Goal: Task Accomplishment & Management: Use online tool/utility

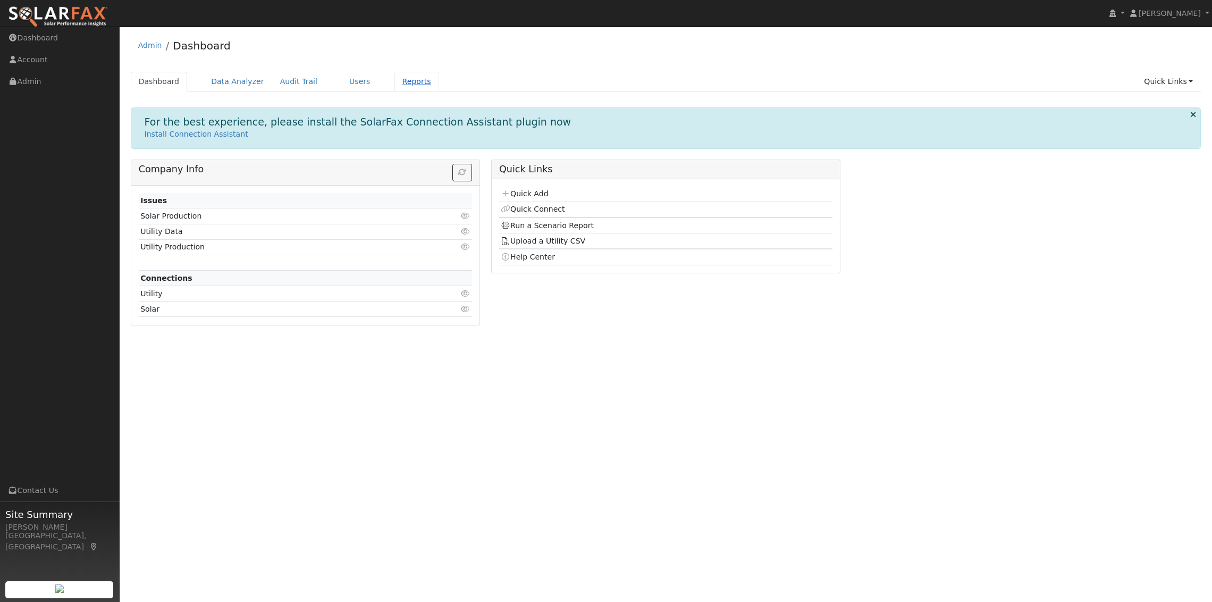
click at [404, 81] on link "Reports" at bounding box center [416, 82] width 45 height 20
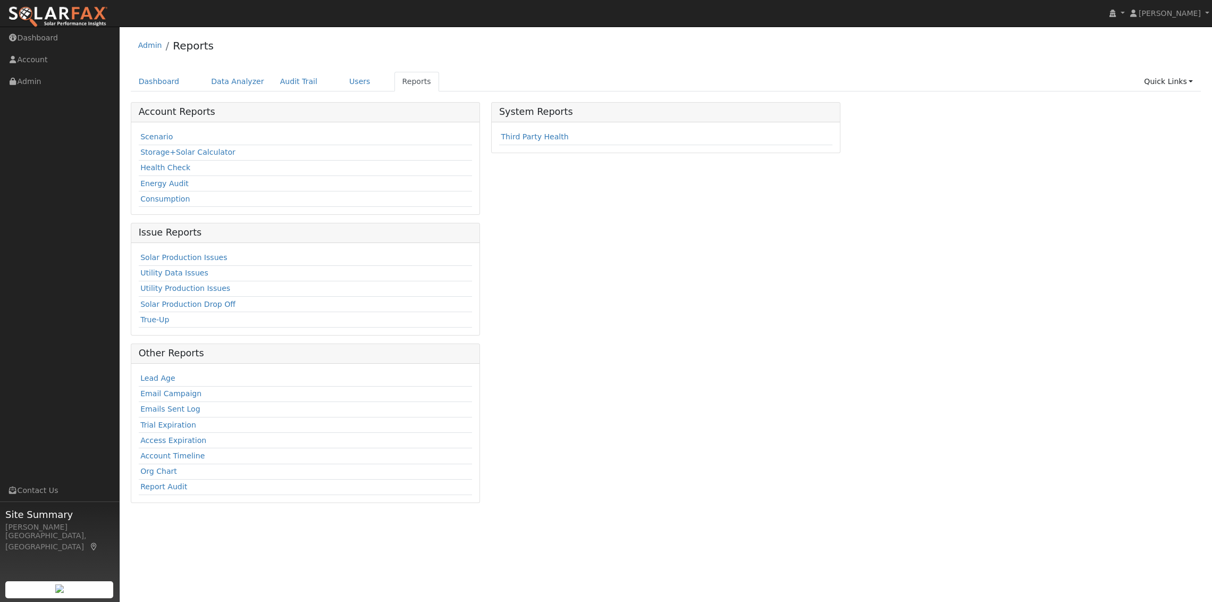
click at [153, 144] on td "Scenario" at bounding box center [305, 137] width 333 height 15
click at [152, 139] on link "Scenario" at bounding box center [156, 136] width 32 height 9
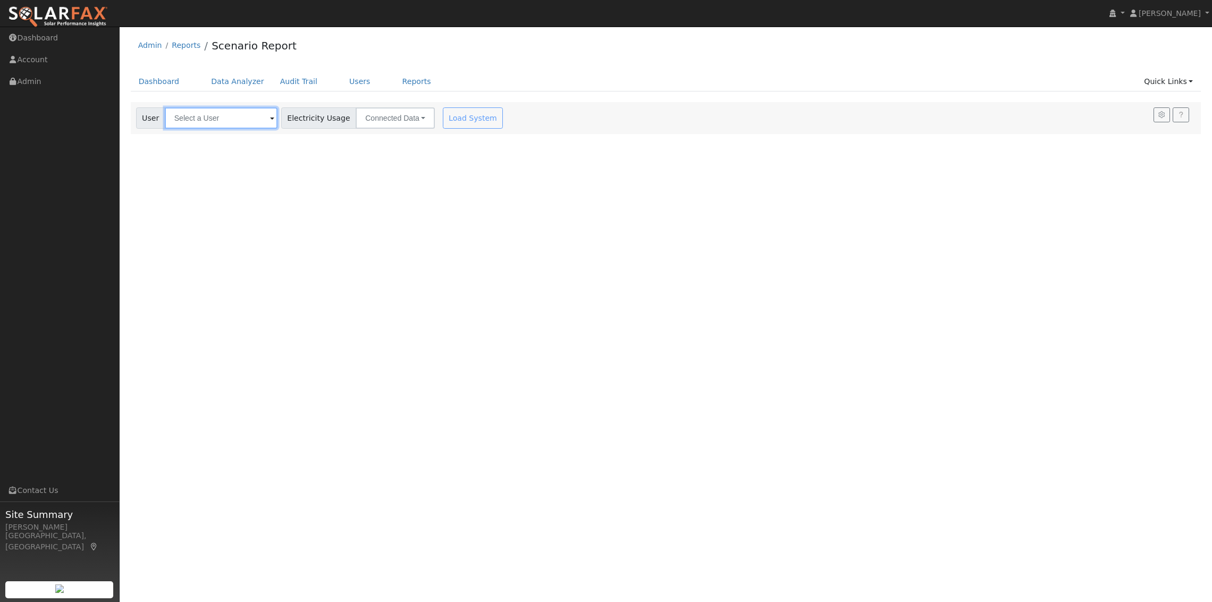
click at [194, 118] on input "text" at bounding box center [221, 117] width 113 height 21
paste input "[PERSON_NAME]"
type input "[PERSON_NAME]"
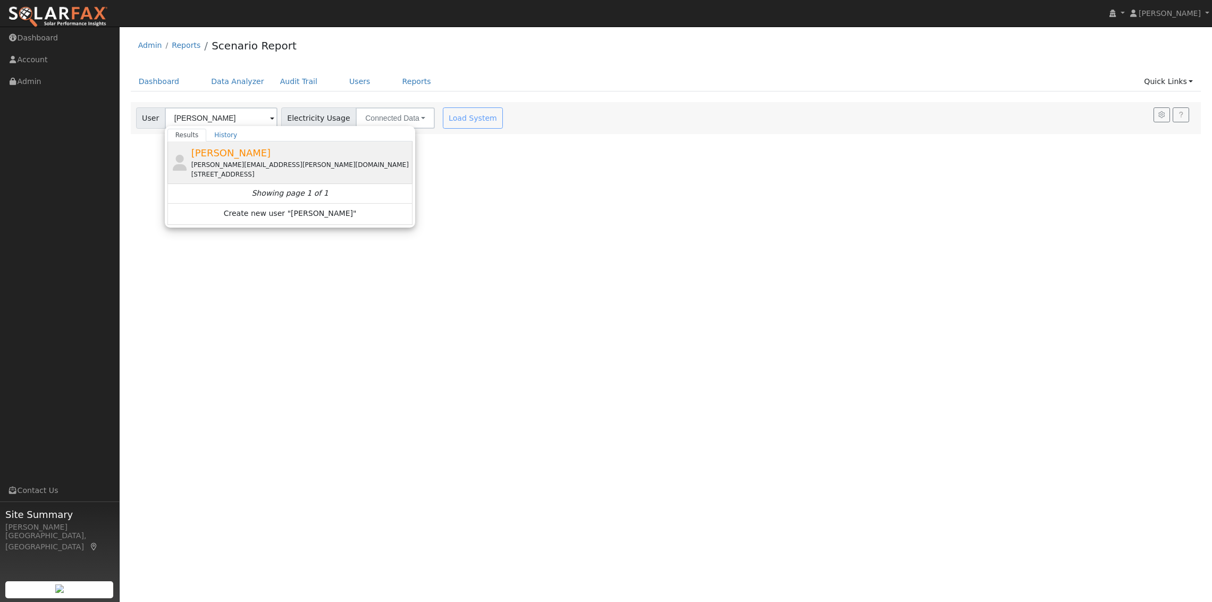
click at [204, 157] on span "[PERSON_NAME]" at bounding box center [231, 152] width 80 height 11
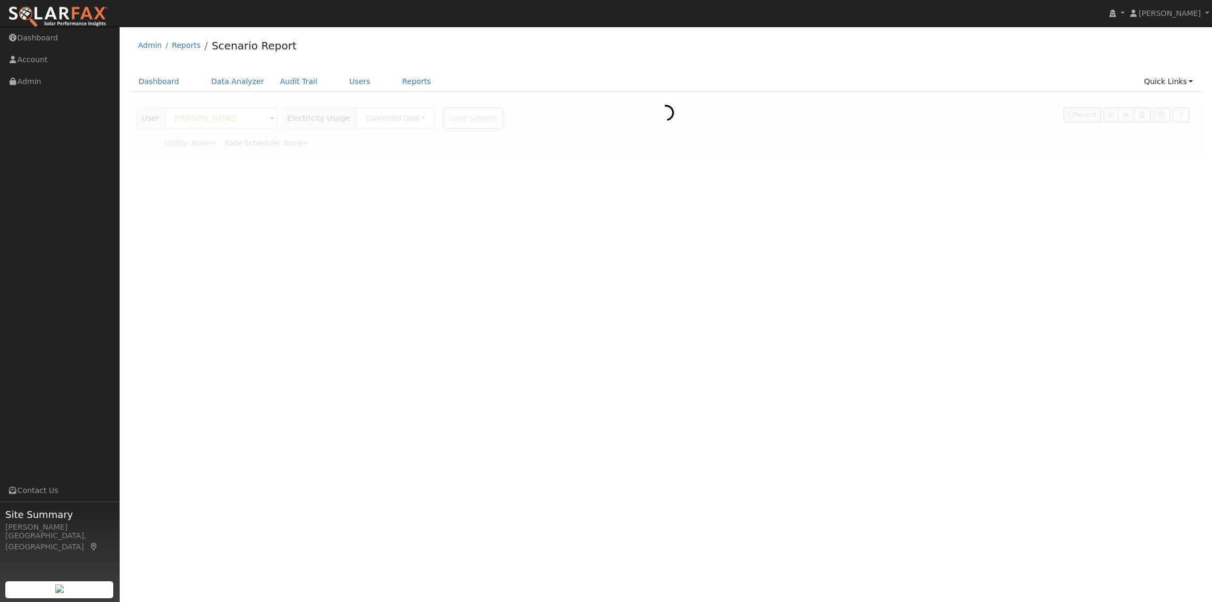
type input "Pacific Gas & Electric"
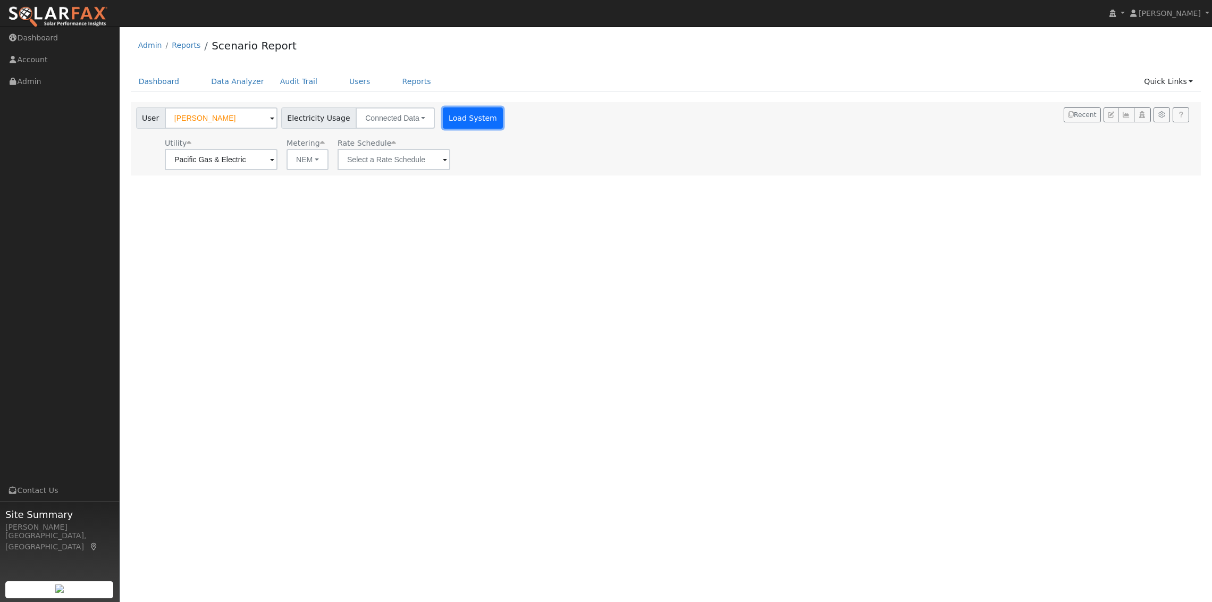
click at [443, 115] on button "Load System" at bounding box center [473, 117] width 61 height 21
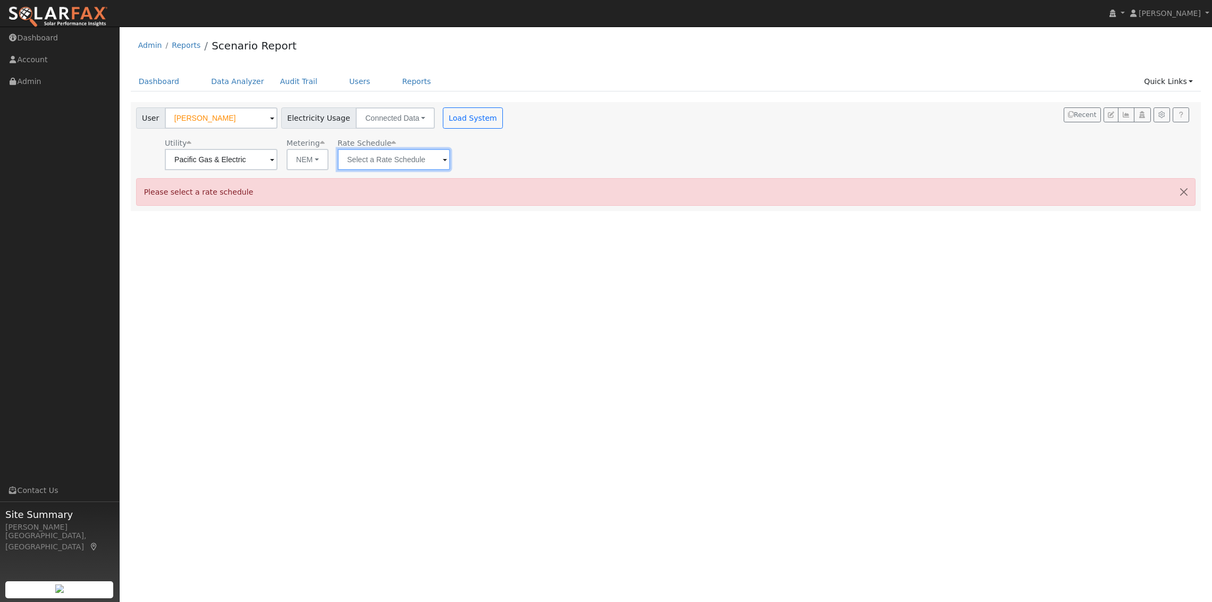
click at [426, 161] on input "text" at bounding box center [393, 159] width 113 height 21
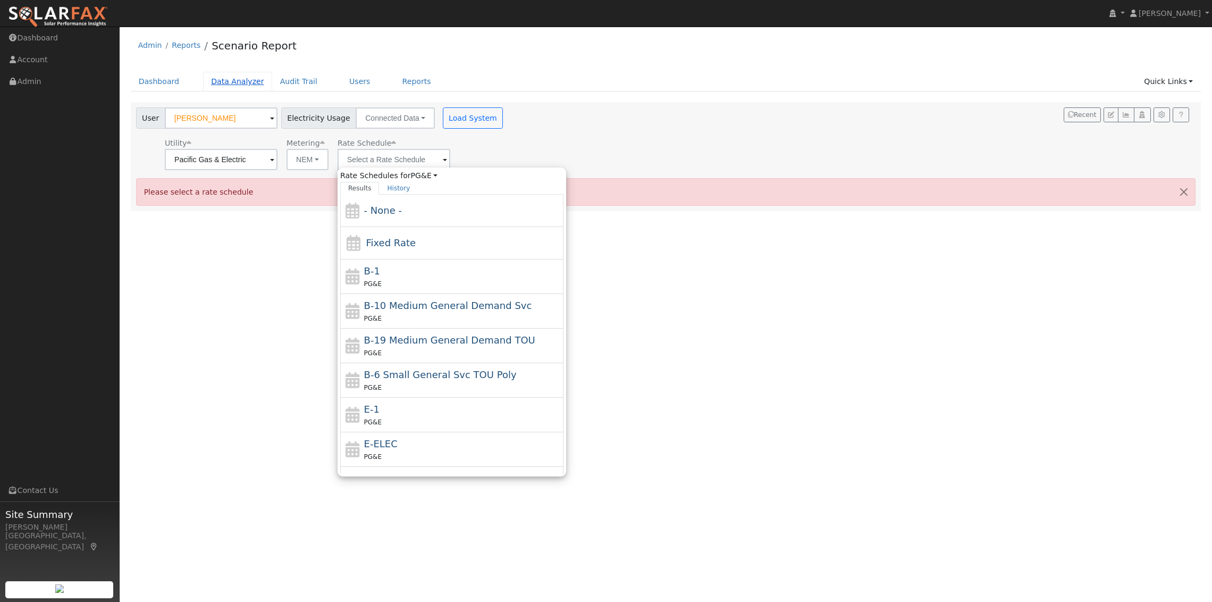
click at [234, 80] on link "Data Analyzer" at bounding box center [237, 82] width 69 height 20
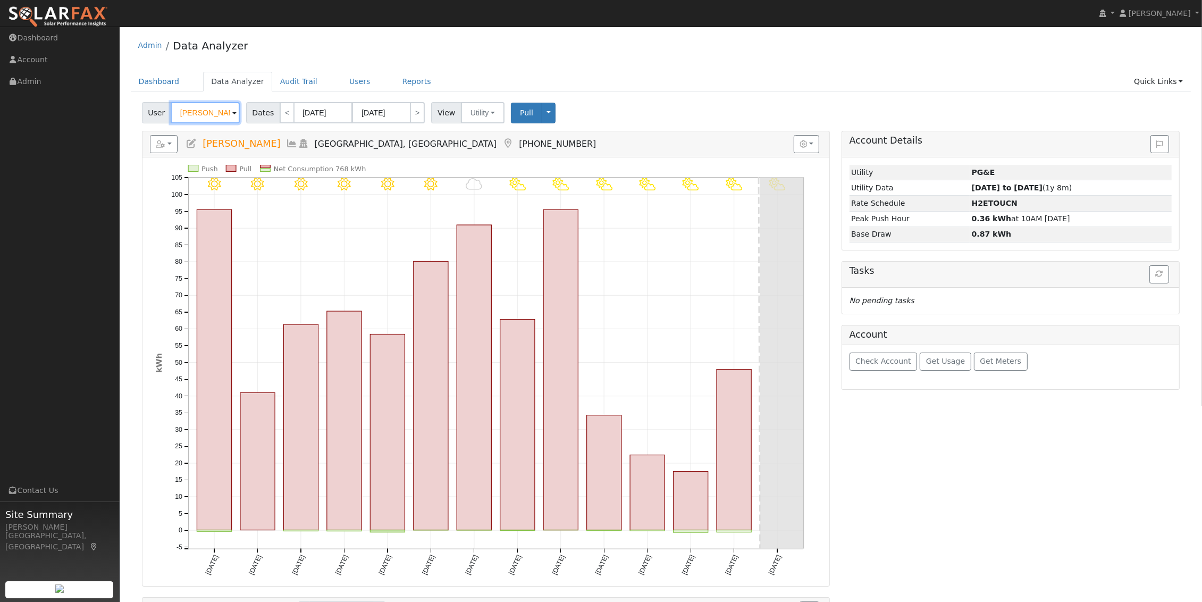
click at [216, 112] on input "Jatinder Giri" at bounding box center [205, 112] width 69 height 21
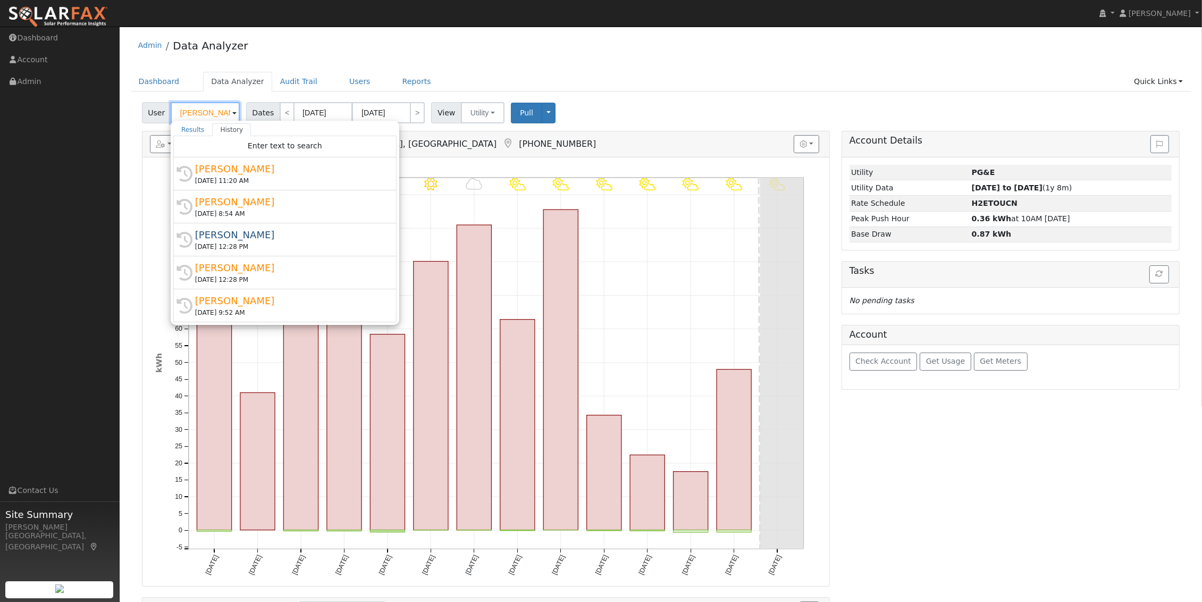
paste input "Paul Laput"
type input "Paul Laput"
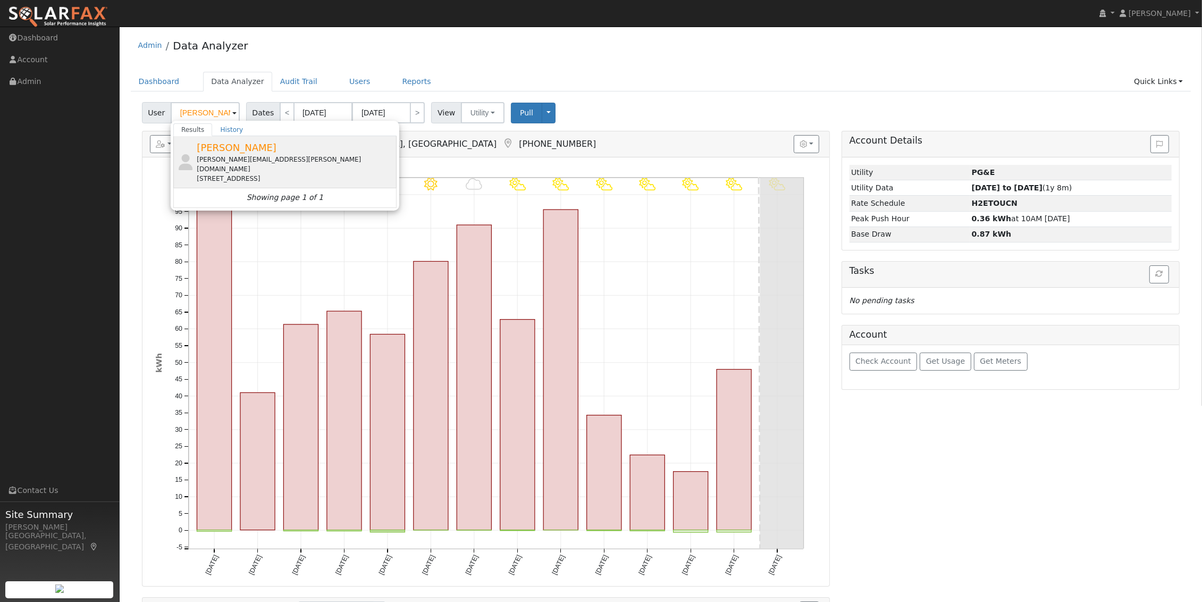
click at [216, 162] on div "paul.laput@gmail.com" at bounding box center [295, 164] width 197 height 19
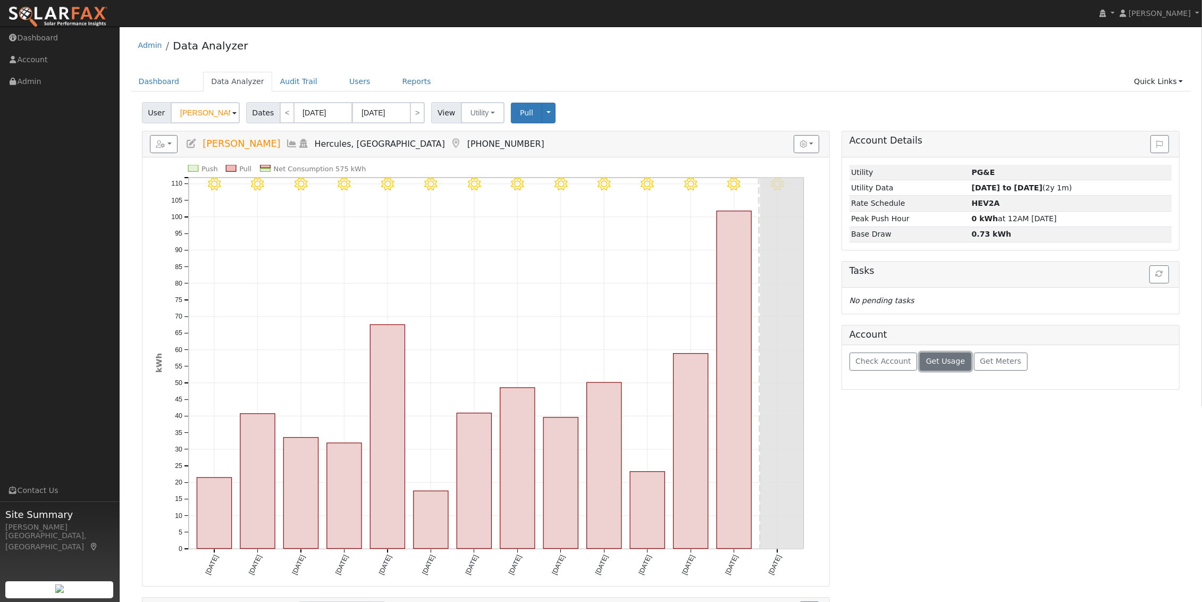
click at [929, 365] on span "Get Usage" at bounding box center [945, 361] width 39 height 9
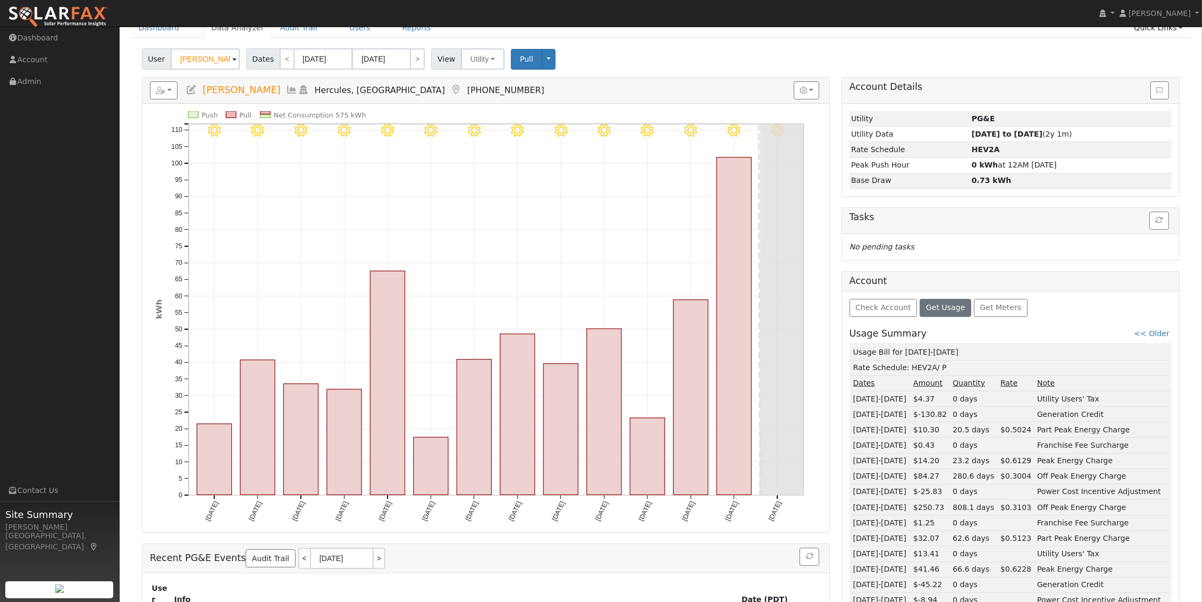
scroll to position [30, 0]
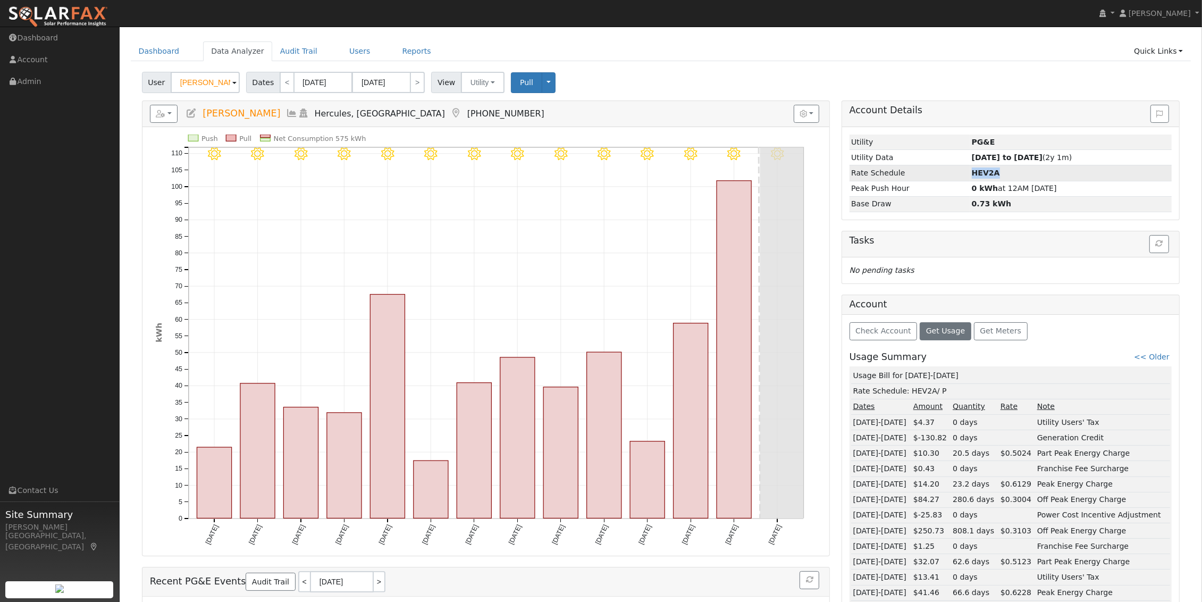
drag, startPoint x: 997, startPoint y: 176, endPoint x: 960, endPoint y: 172, distance: 37.5
click at [969, 172] on td "HEV2A" at bounding box center [1070, 172] width 202 height 15
copy strong "HEV2A"
click at [396, 51] on link "Reports" at bounding box center [416, 51] width 45 height 20
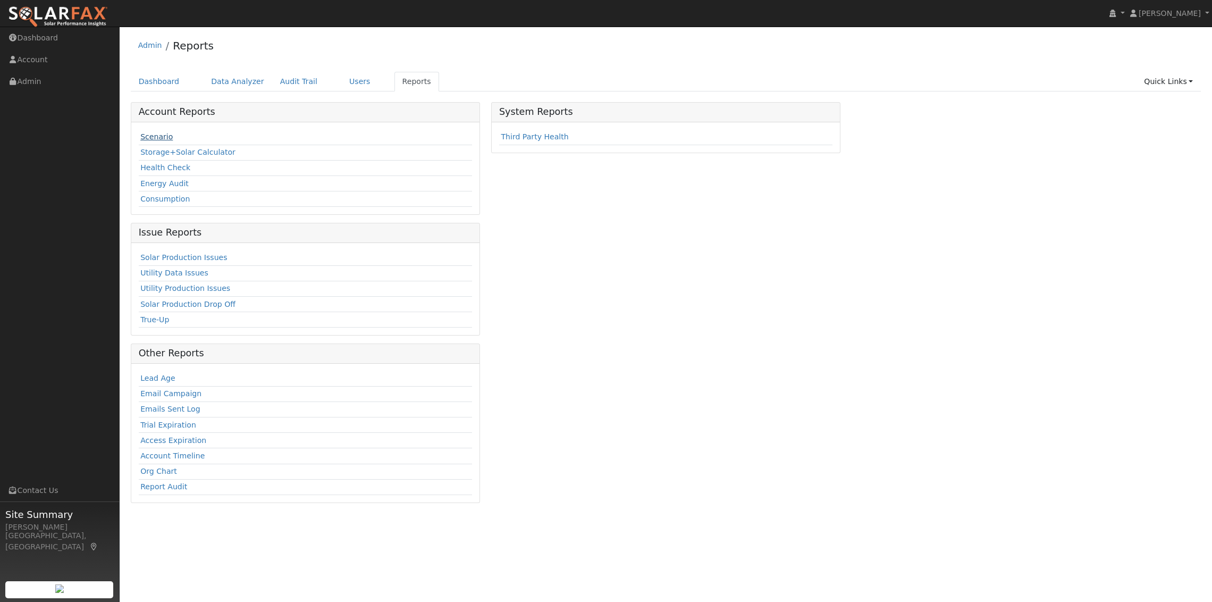
click at [140, 137] on link "Scenario" at bounding box center [156, 136] width 32 height 9
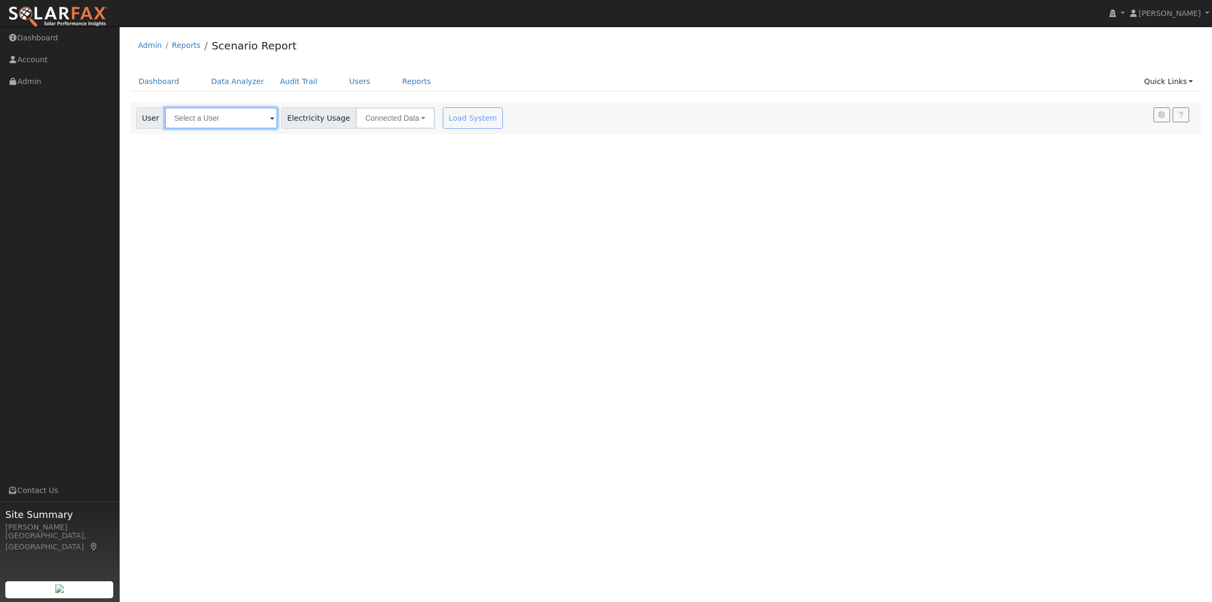
click at [218, 121] on input "text" at bounding box center [221, 117] width 113 height 21
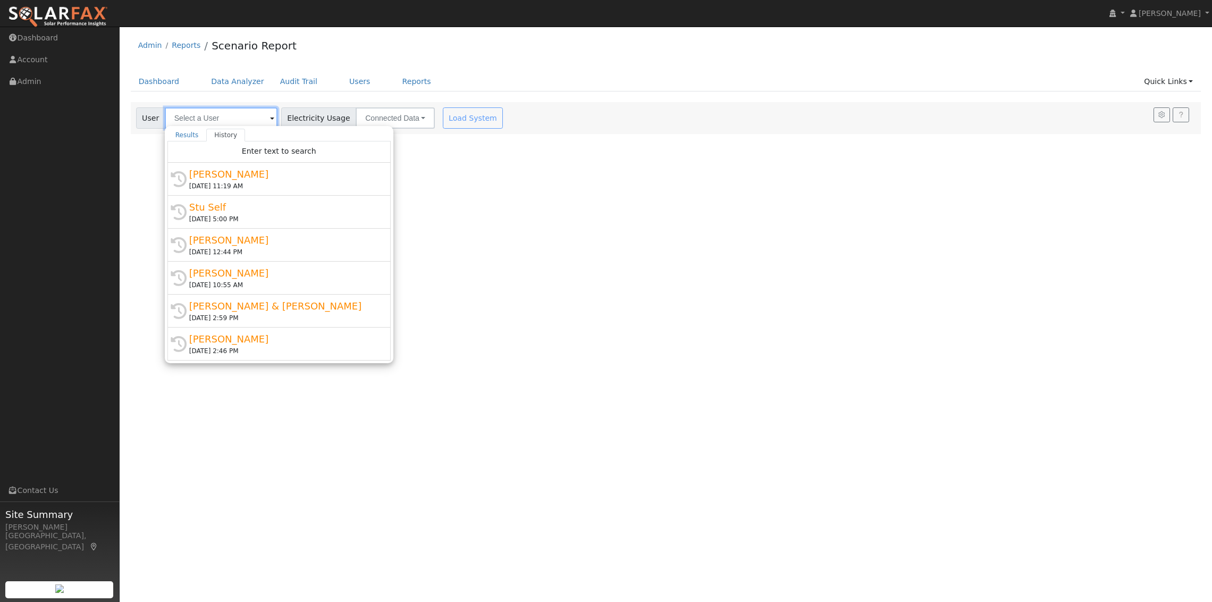
paste input "Paul Laput"
type input "Paul Laput"
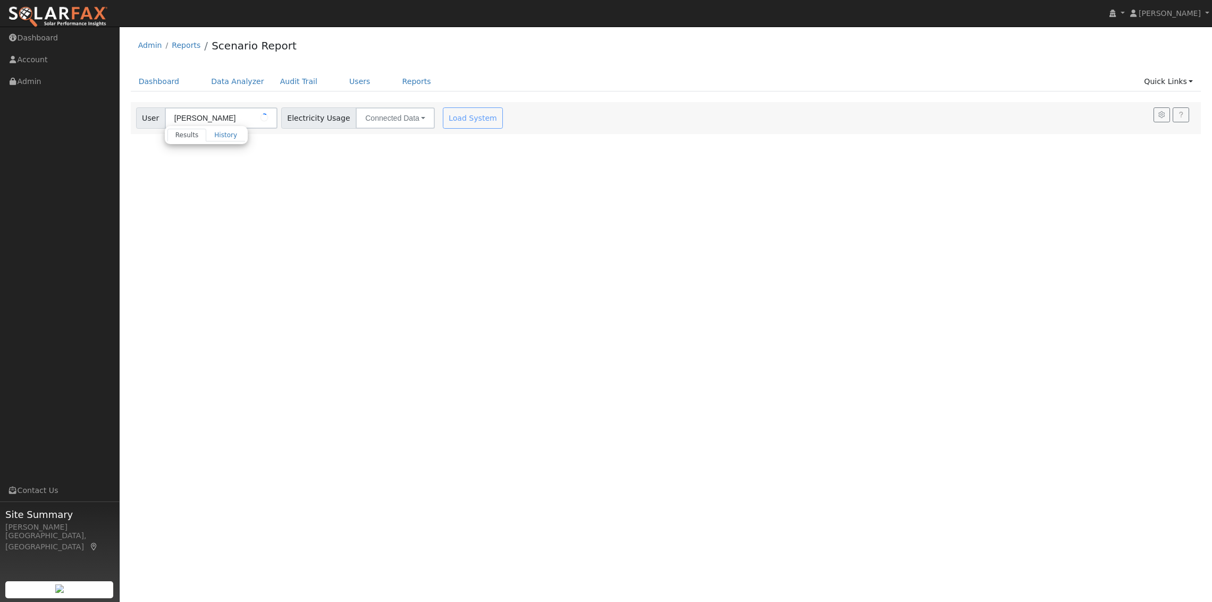
click at [450, 117] on div "Load System" at bounding box center [474, 117] width 67 height 21
click at [209, 115] on input "text" at bounding box center [221, 117] width 113 height 21
paste input "Paul Laput"
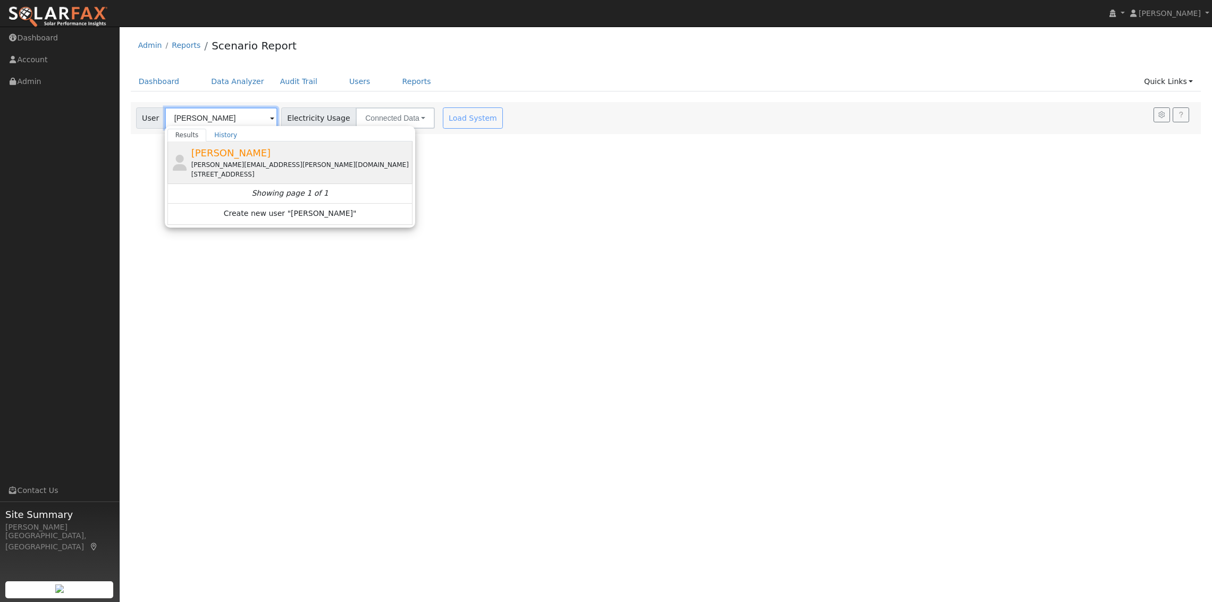
type input "Paul Laput"
click at [233, 161] on div "paul.laput@gmail.com" at bounding box center [300, 165] width 219 height 10
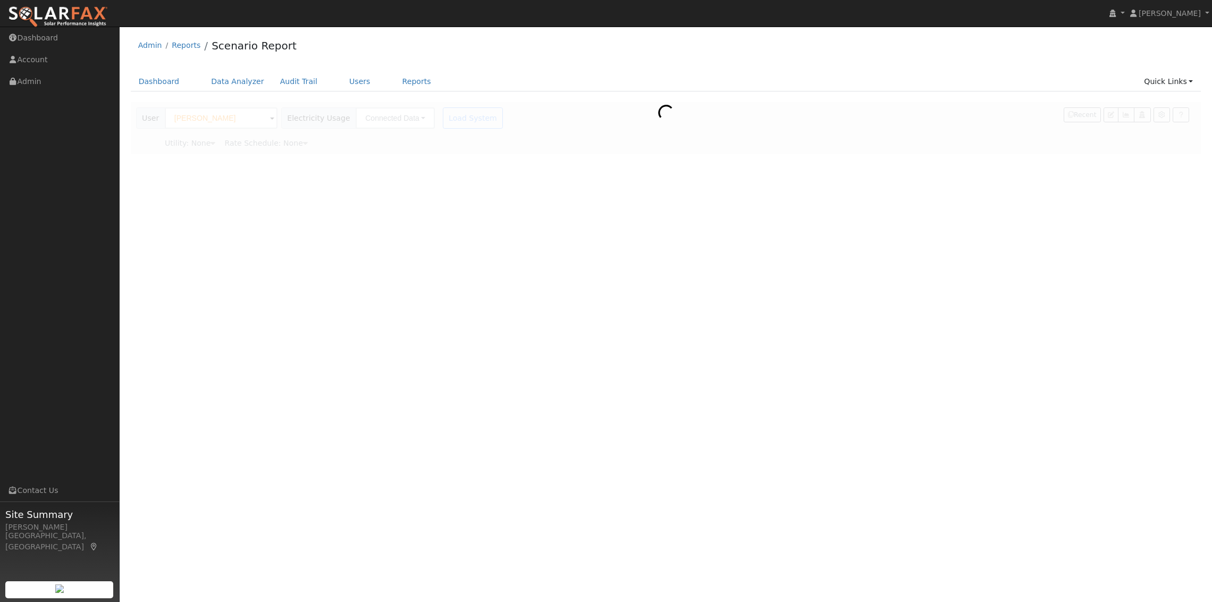
type input "Pacific Gas & Electric"
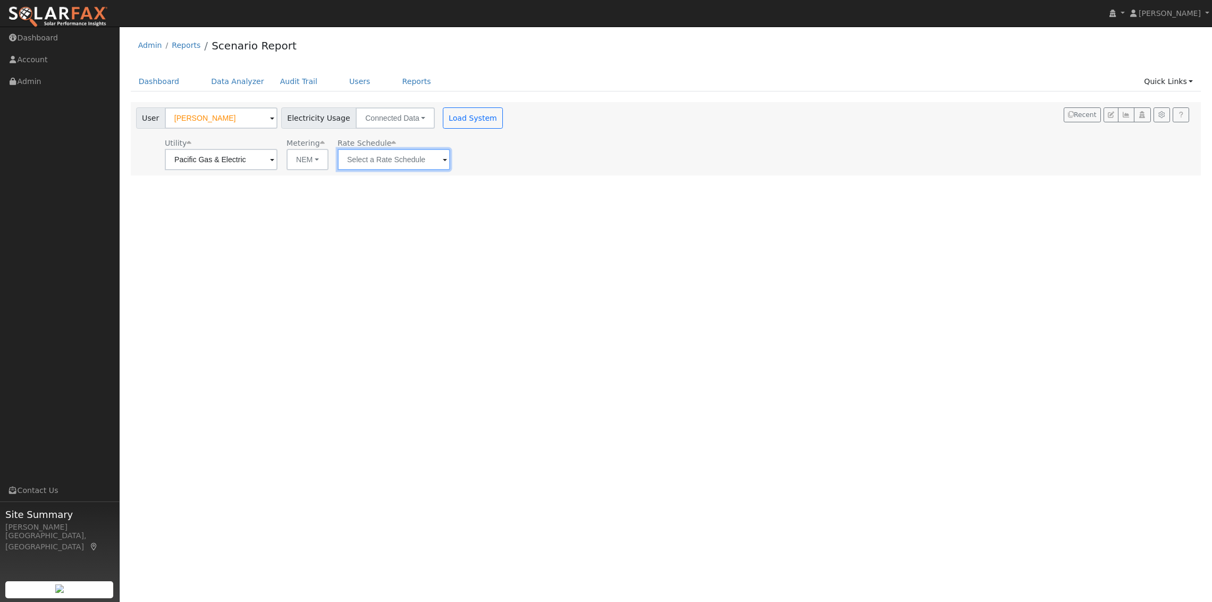
click at [408, 152] on input "text" at bounding box center [393, 159] width 113 height 21
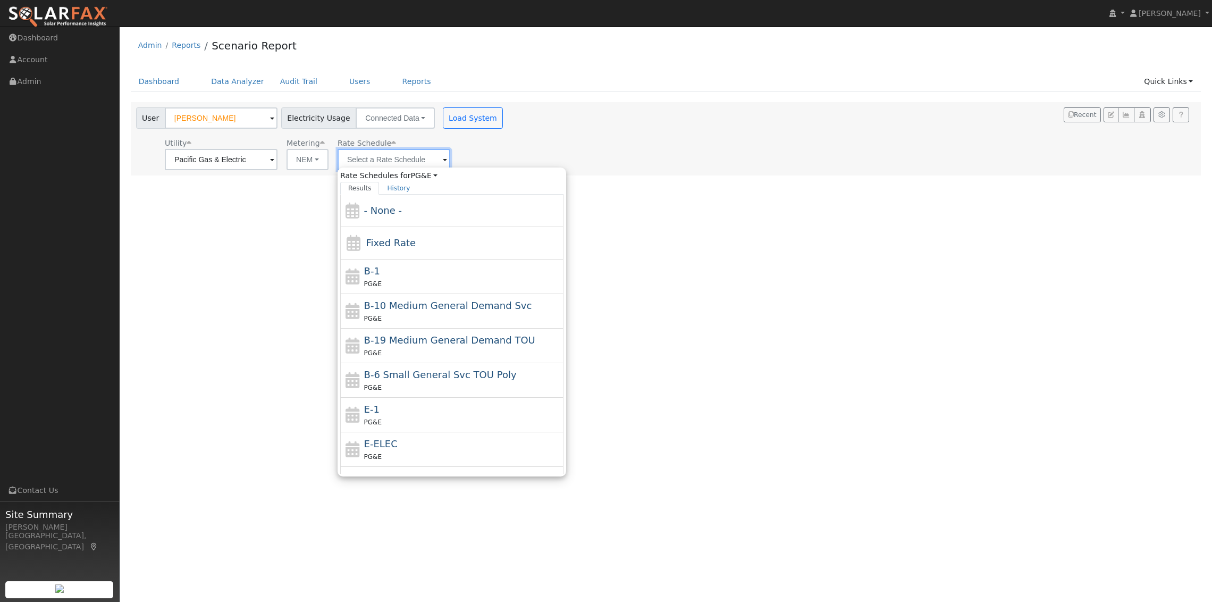
paste input "HEV2A"
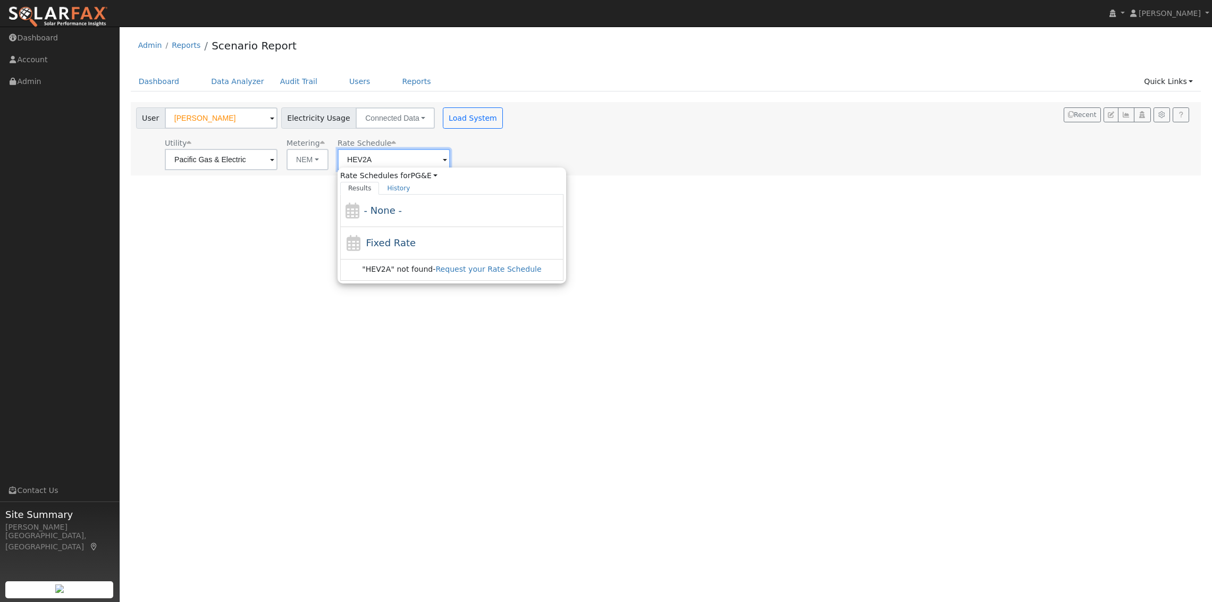
click at [351, 158] on input "HEV2A" at bounding box center [393, 159] width 113 height 21
click at [392, 242] on span "Fixed Rate" at bounding box center [391, 242] width 50 height 11
type input "Fixed Rate"
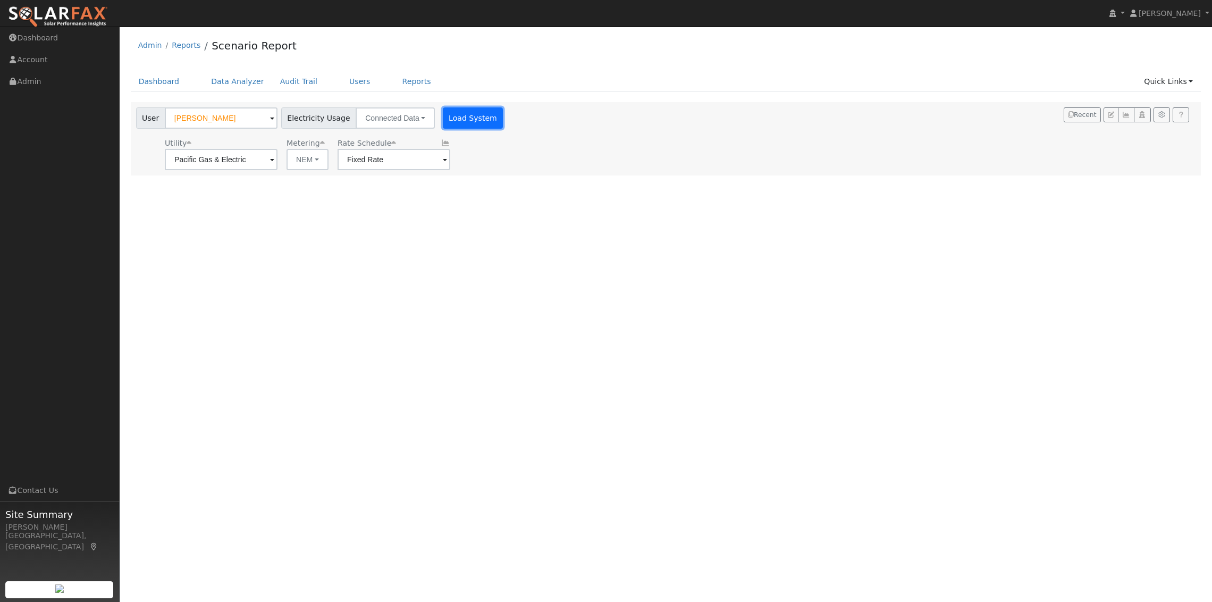
click at [458, 117] on button "Load System" at bounding box center [473, 117] width 61 height 21
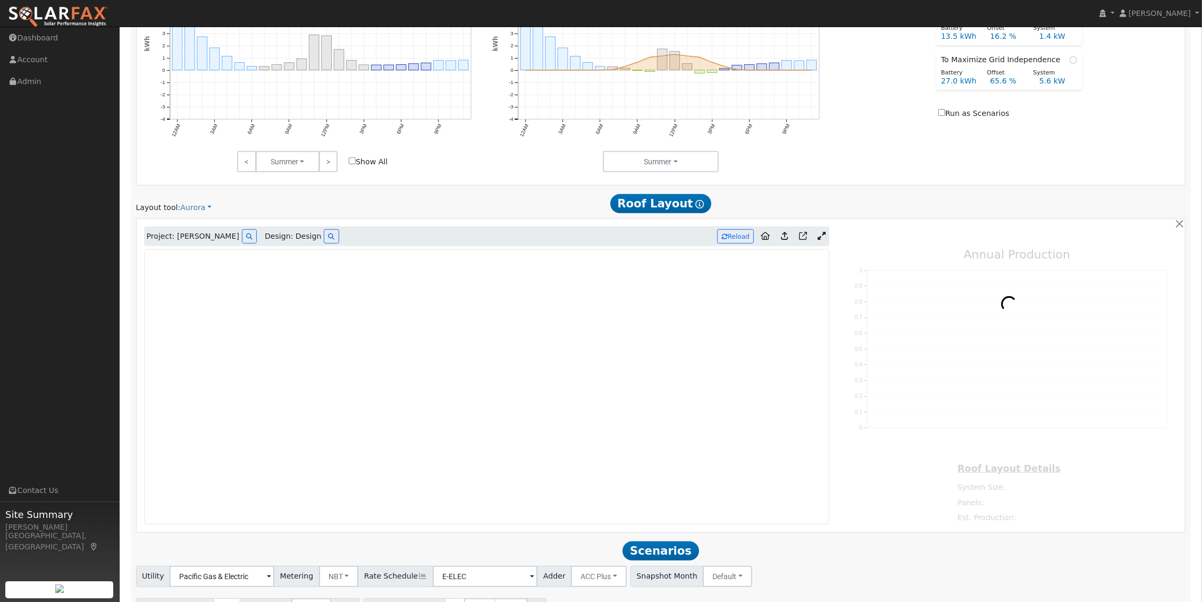
scroll to position [626, 0]
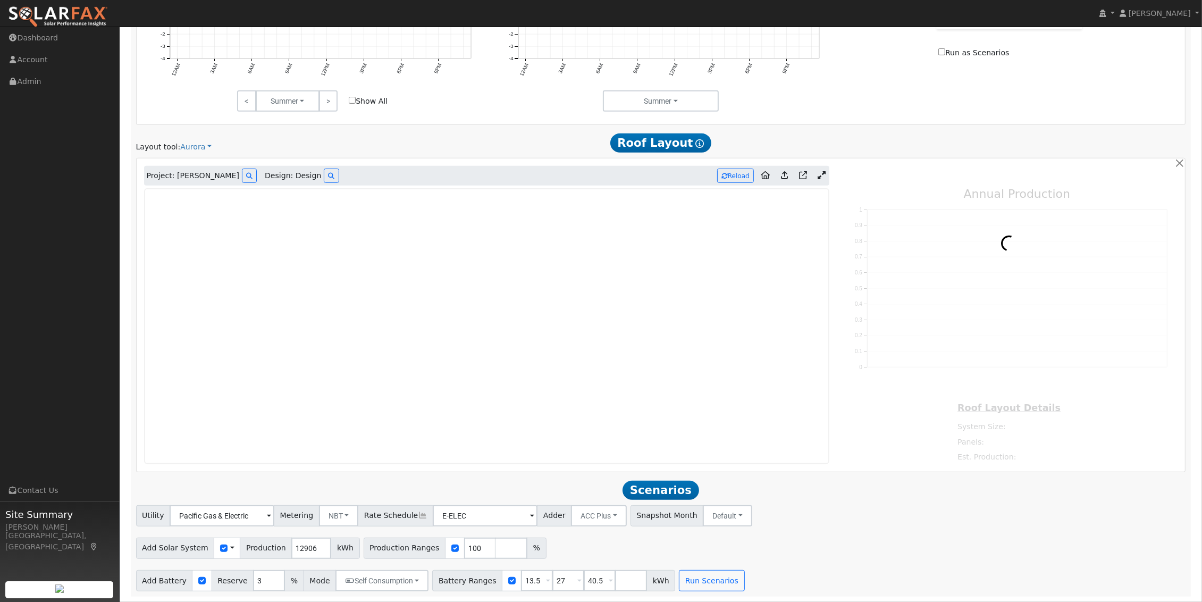
type input "13808"
